Goal: Check status: Check status

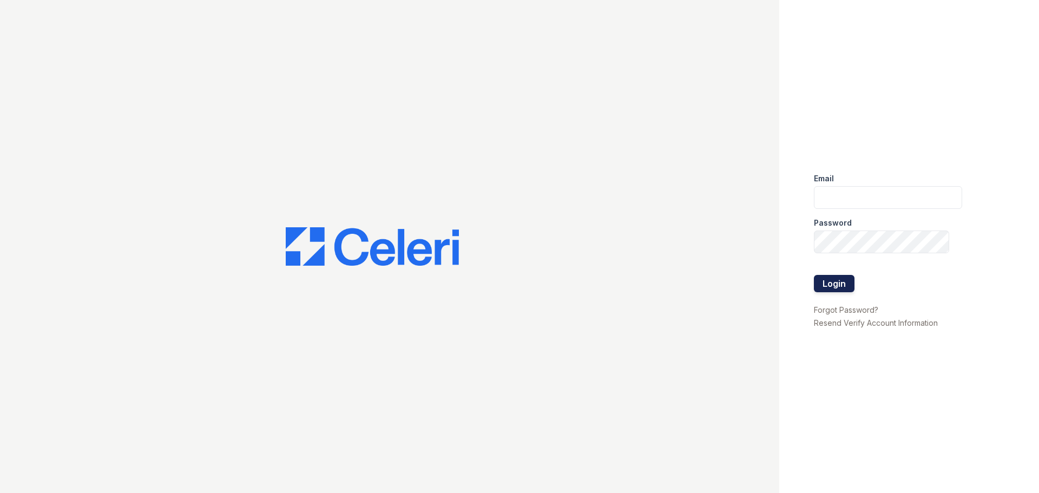
type input "arrivenorthbethesda@trinity-pm.com"
click at [831, 281] on button "Login" at bounding box center [834, 283] width 41 height 17
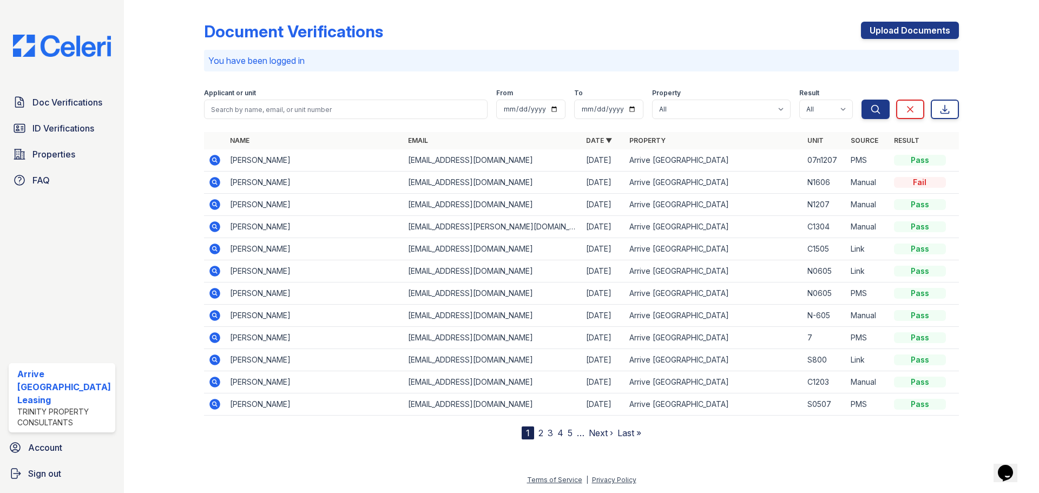
click at [215, 161] on icon at bounding box center [214, 160] width 13 height 13
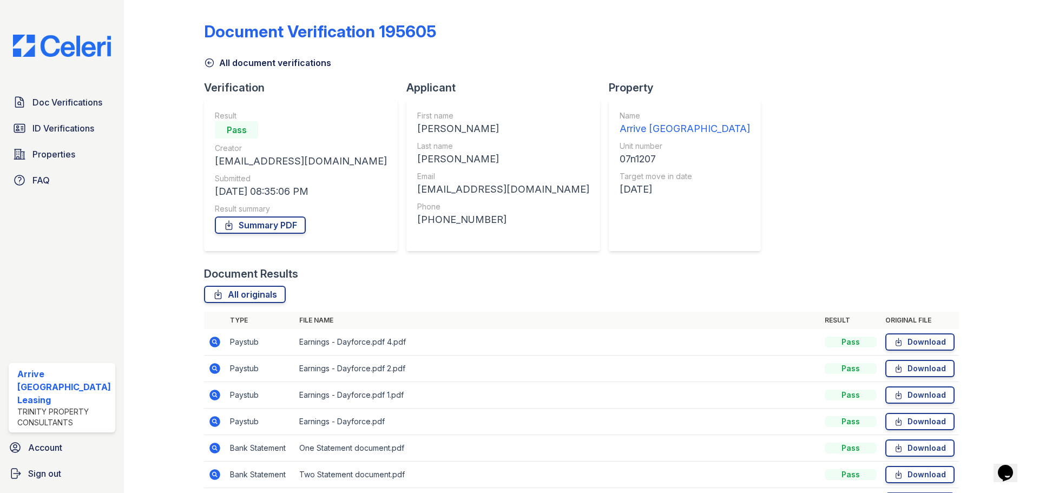
click at [214, 65] on link "All document verifications" at bounding box center [267, 62] width 127 height 13
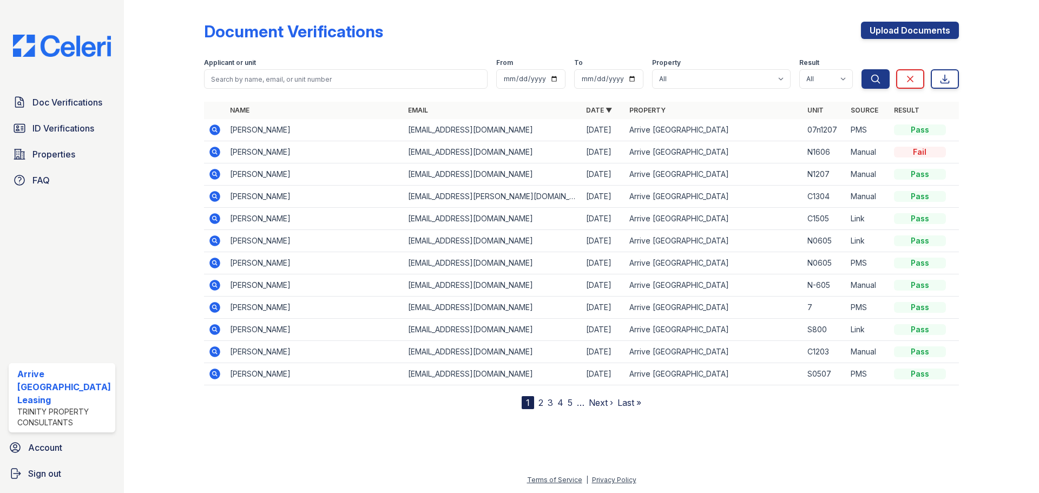
click at [213, 130] on icon at bounding box center [214, 129] width 3 height 3
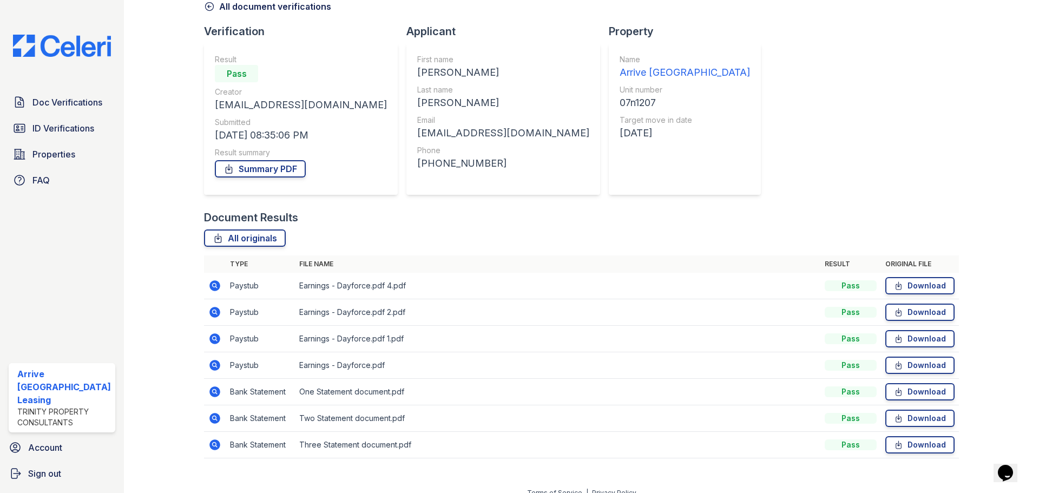
scroll to position [69, 0]
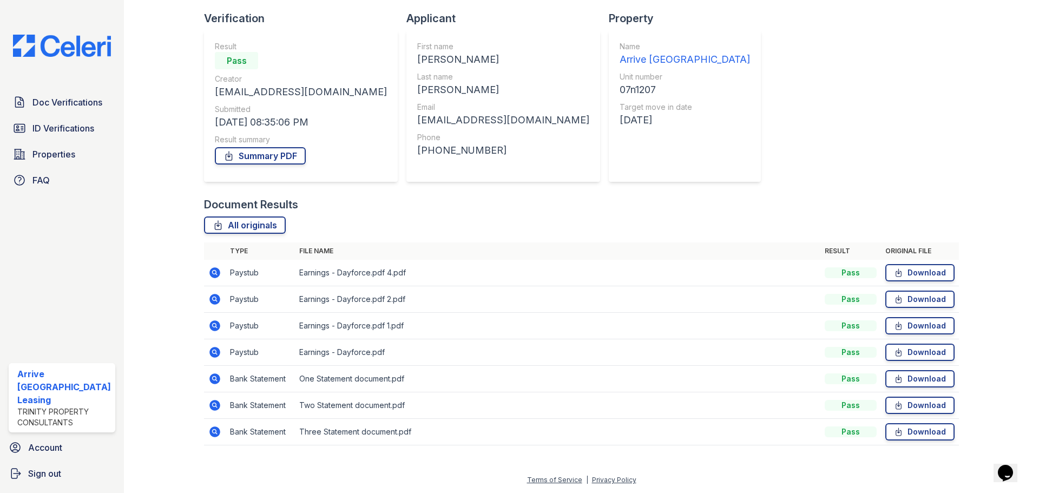
click at [212, 270] on icon at bounding box center [214, 272] width 11 height 11
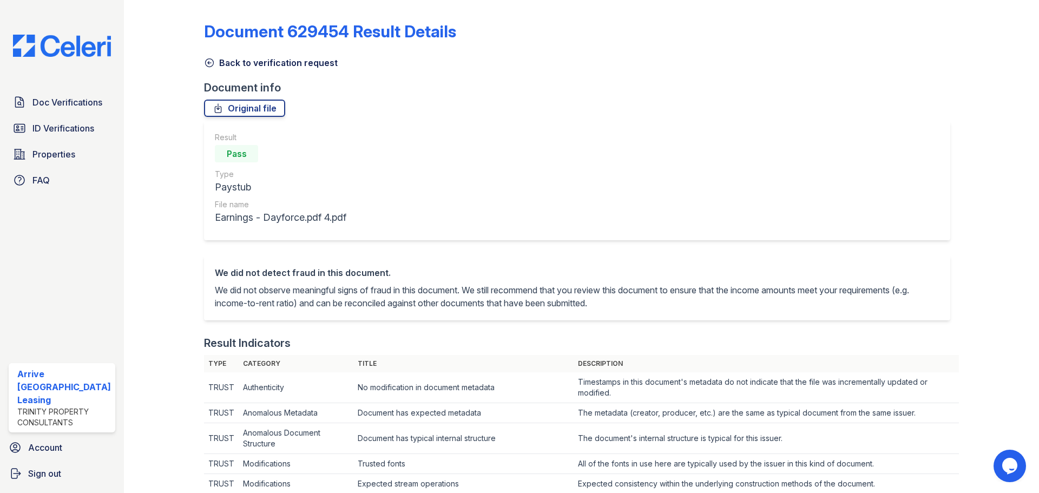
click at [208, 62] on icon at bounding box center [209, 62] width 11 height 11
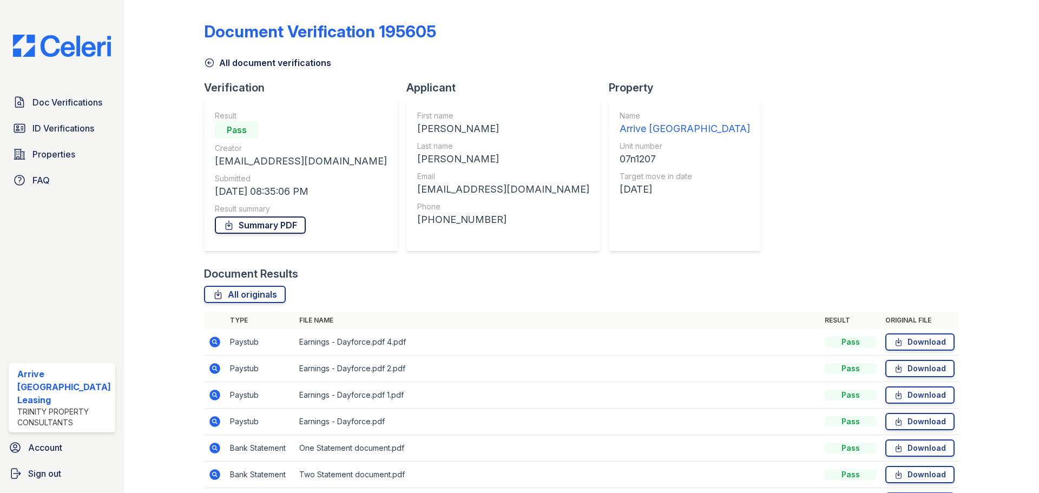
click at [265, 227] on link "Summary PDF" at bounding box center [260, 224] width 91 height 17
click at [68, 122] on span "ID Verifications" at bounding box center [63, 128] width 62 height 13
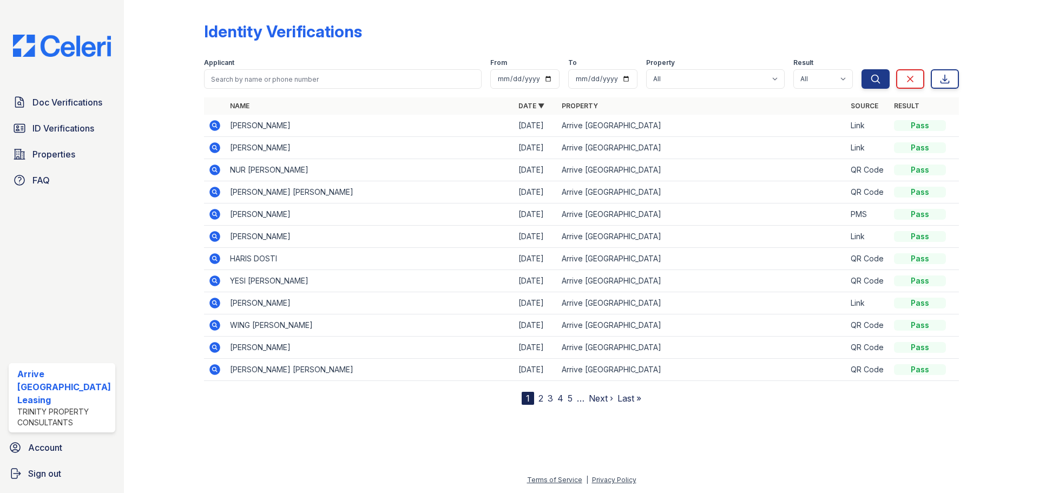
click at [215, 123] on icon at bounding box center [214, 125] width 11 height 11
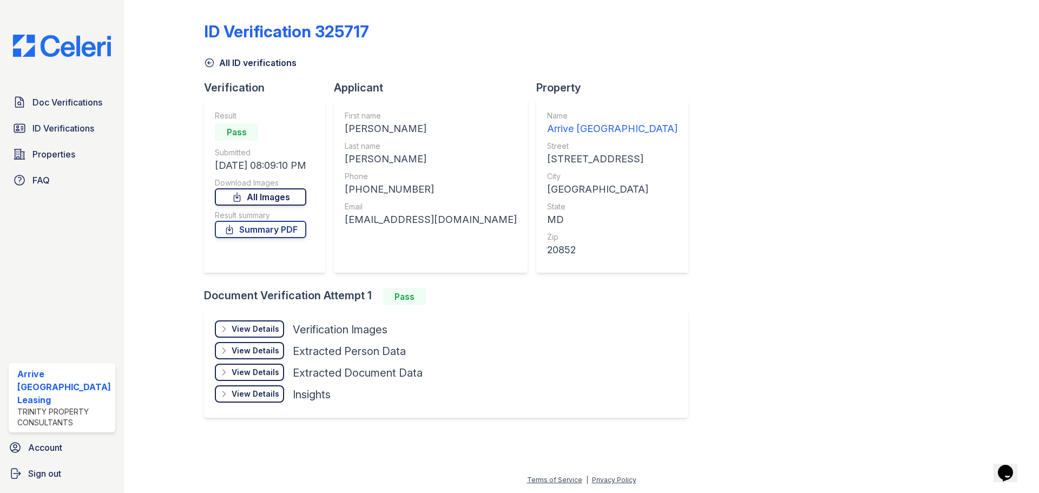
click at [249, 196] on link "All Images" at bounding box center [260, 196] width 91 height 17
